Goal: Transaction & Acquisition: Purchase product/service

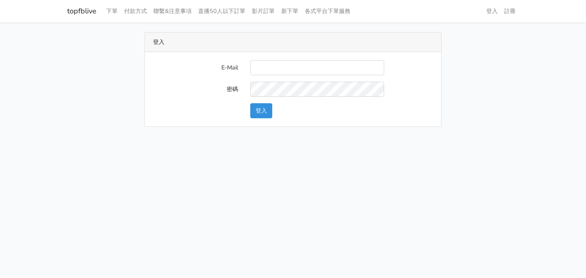
type input "hommyjewelry@gmail.com"
click at [259, 112] on button "登入" at bounding box center [261, 110] width 22 height 15
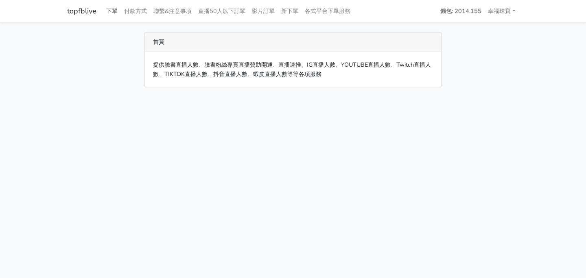
click at [111, 13] on link "下單" at bounding box center [112, 11] width 18 height 16
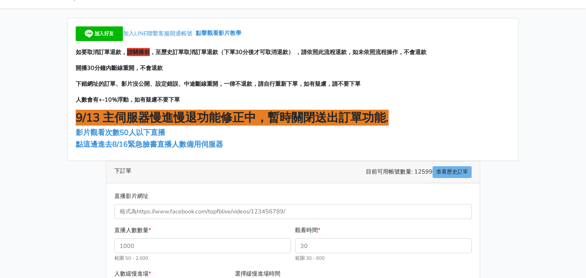
scroll to position [20, 0]
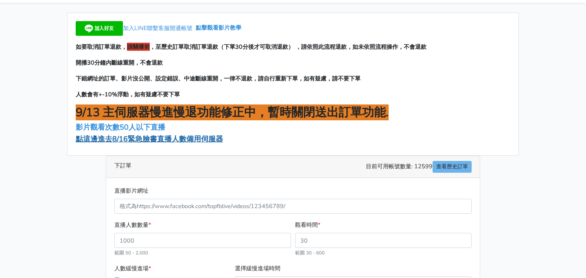
click at [157, 143] on span "點這邊進去8/16緊急臉書直播人數備用伺服器" at bounding box center [149, 139] width 147 height 10
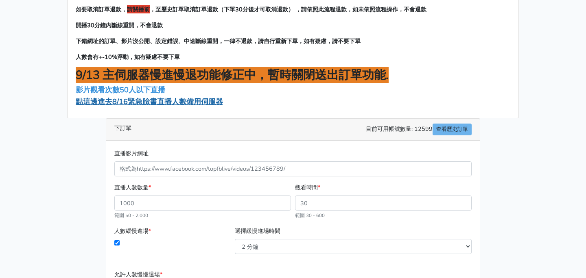
scroll to position [70, 0]
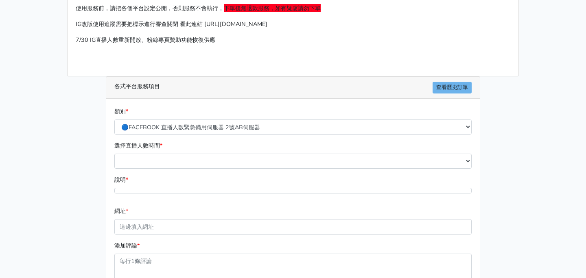
scroll to position [84, 0]
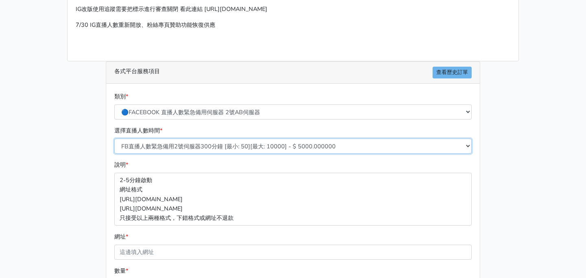
click at [156, 144] on select "FB直播人數緊急備用2號伺服器300分鐘 [最小: 50][最大: 10000] - $ 5000.000000 FB直播人數緊急備用2號伺服器60分鐘 [最…" at bounding box center [292, 146] width 357 height 15
select select "575"
click at [114, 139] on select "FB直播人數緊急備用2號伺服器300分鐘 [最小: 50][最大: 10000] - $ 5000.000000 FB直播人數緊急備用2號伺服器60分鐘 [最…" at bounding box center [292, 146] width 357 height 15
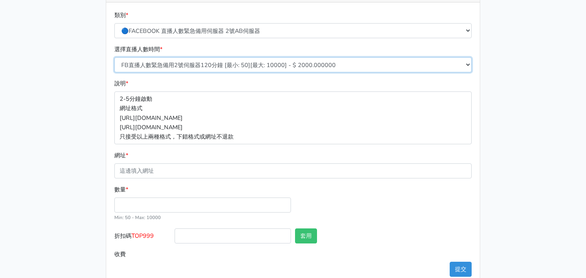
scroll to position [182, 0]
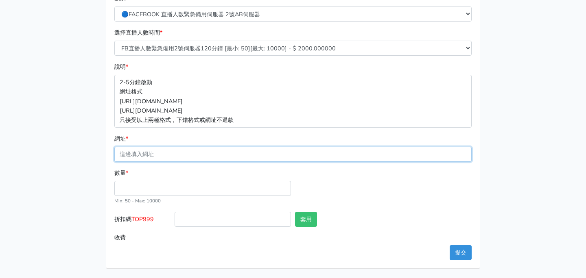
click at [174, 154] on input "網址 *" at bounding box center [292, 154] width 357 height 15
paste input "[URL][DOMAIN_NAME]"
type input "[URL][DOMAIN_NAME]"
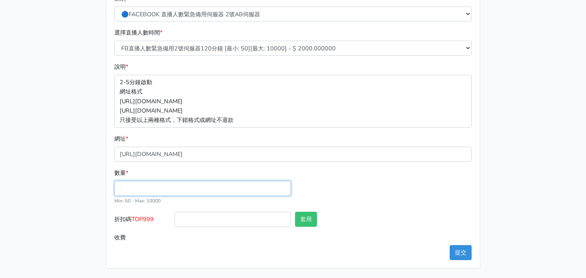
click at [152, 191] on input "數量 *" at bounding box center [202, 188] width 177 height 15
type input "4"
type input "500"
type input "1000.000"
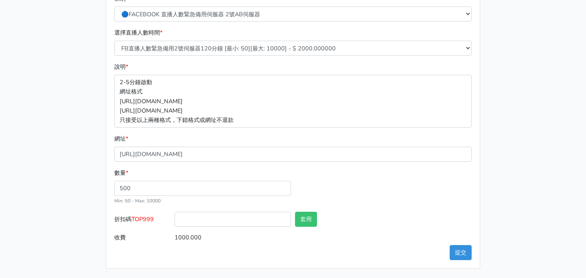
click at [387, 217] on input "text" at bounding box center [413, 219] width 116 height 15
click at [460, 250] on button "提交" at bounding box center [461, 252] width 22 height 15
